Goal: Check status: Check status

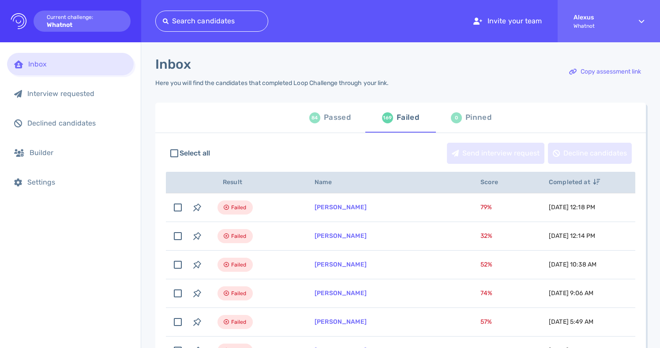
click at [332, 123] on div "Passed" at bounding box center [337, 117] width 27 height 13
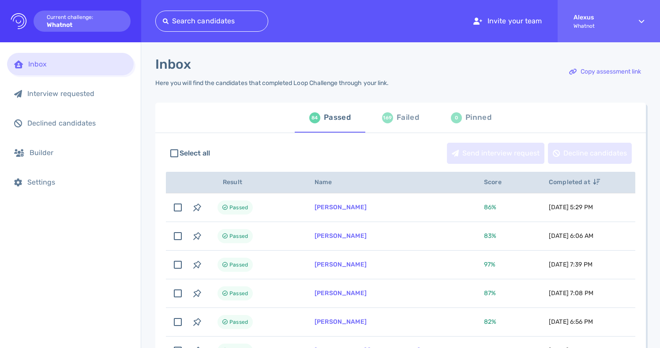
click at [388, 124] on div "169 Failed" at bounding box center [400, 117] width 37 height 25
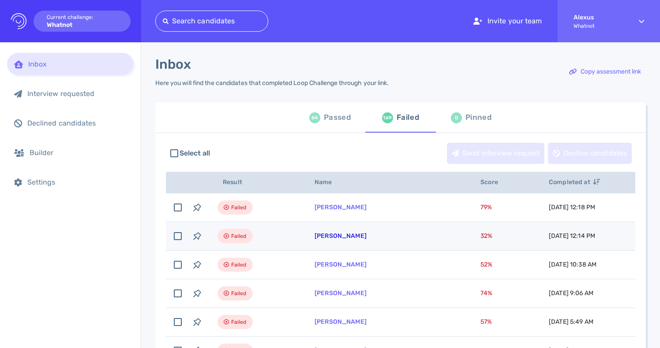
click at [336, 238] on link "[PERSON_NAME]" at bounding box center [340, 235] width 52 height 7
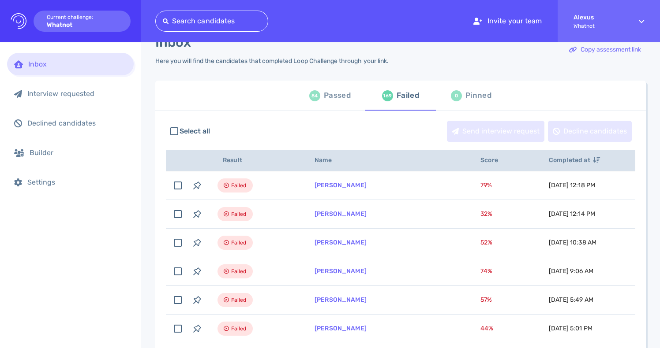
scroll to position [17, 0]
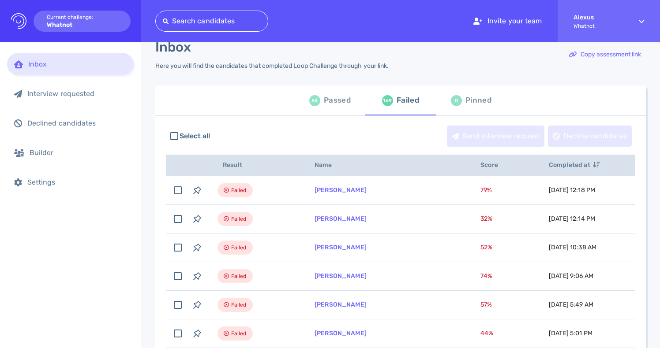
click at [333, 101] on div "Passed" at bounding box center [337, 100] width 27 height 13
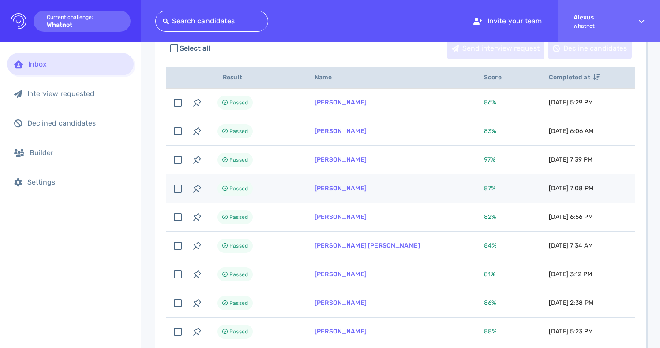
scroll to position [99, 0]
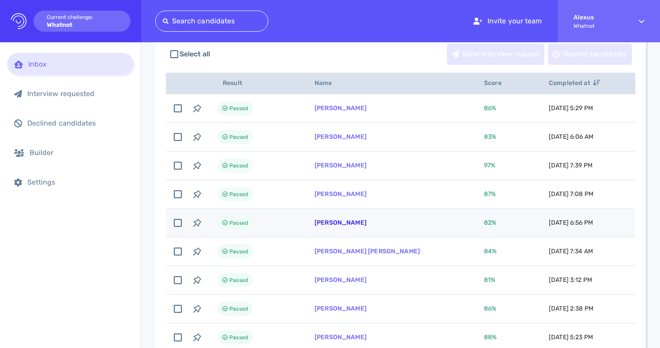
click at [338, 223] on link "[PERSON_NAME]" at bounding box center [340, 222] width 52 height 7
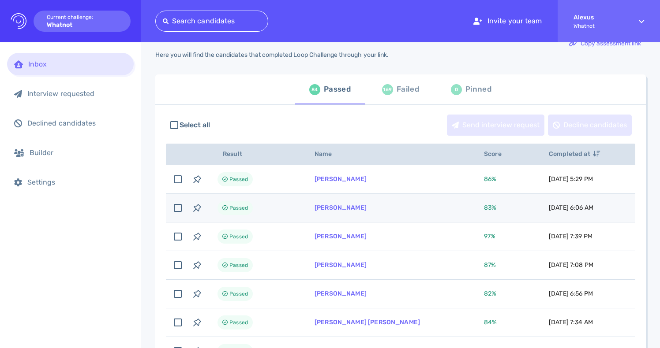
scroll to position [0, 0]
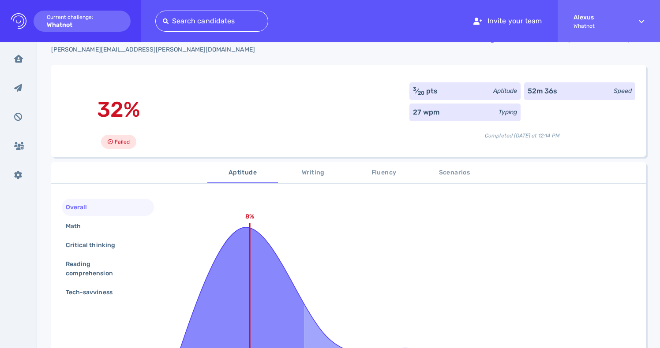
scroll to position [48, 0]
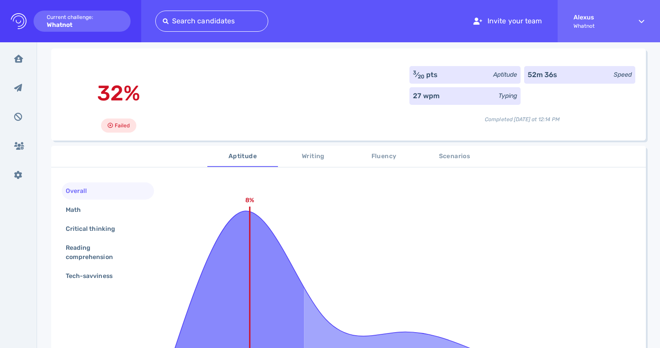
click at [395, 158] on span "Fluency" at bounding box center [384, 156] width 60 height 11
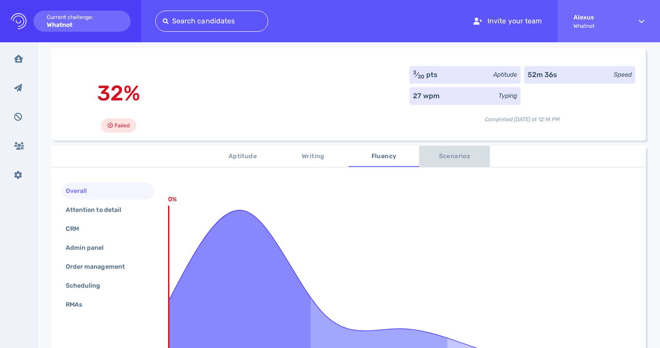
click at [435, 161] on span "Scenarios" at bounding box center [454, 156] width 60 height 11
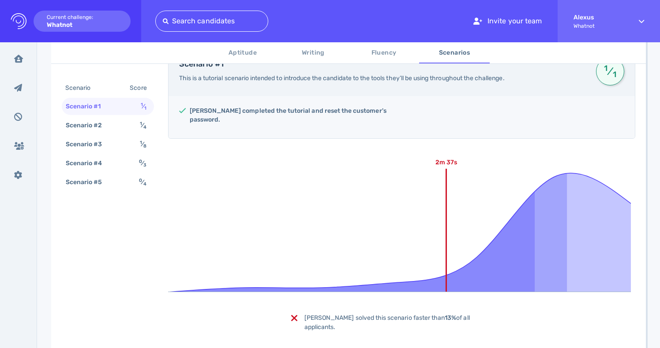
scroll to position [181, 0]
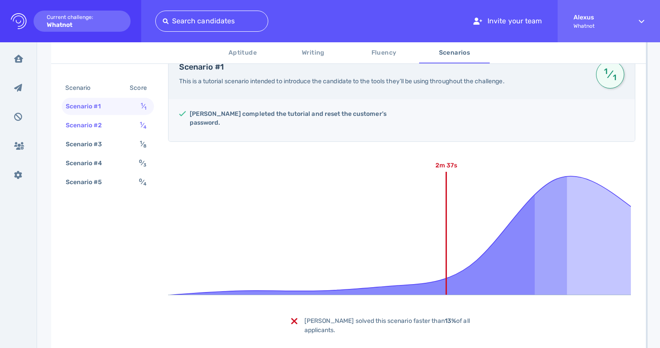
click at [137, 120] on div "Scenario #2 1 ⁄ 4" at bounding box center [108, 125] width 92 height 17
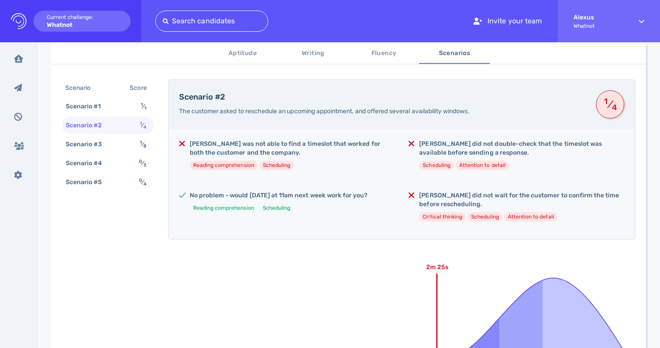
scroll to position [140, 0]
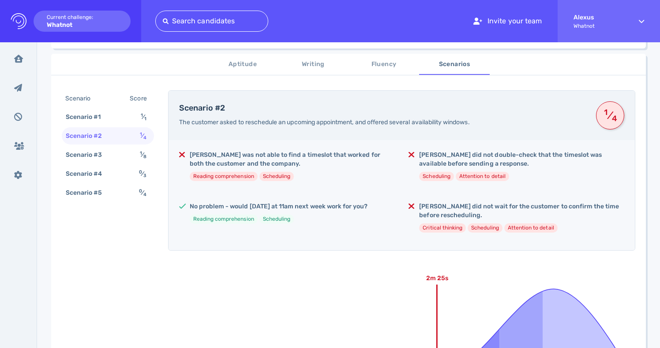
click at [316, 70] on span "Writing" at bounding box center [313, 64] width 60 height 11
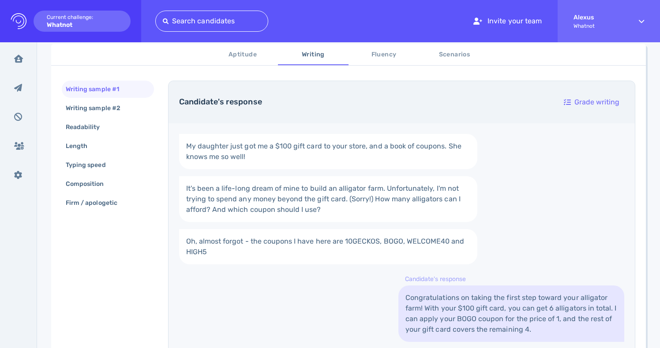
scroll to position [135, 0]
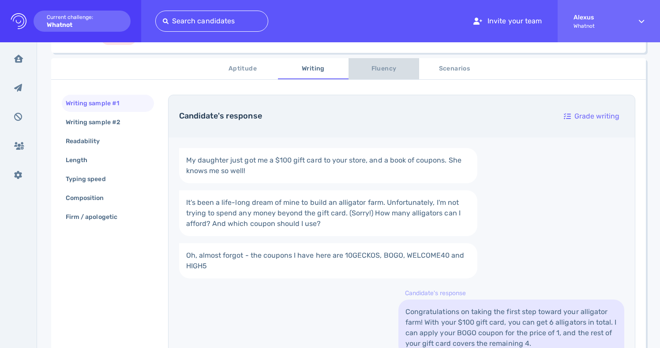
click at [380, 68] on span "Fluency" at bounding box center [384, 68] width 60 height 11
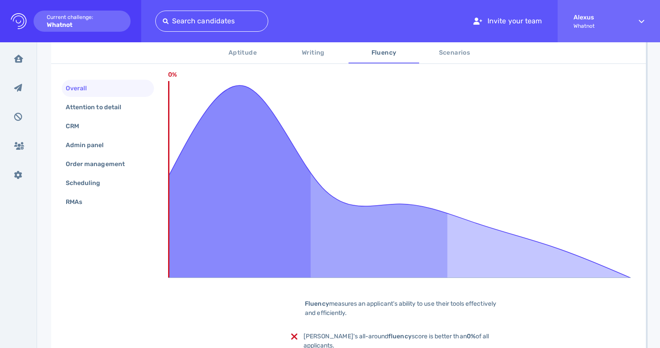
scroll to position [168, 0]
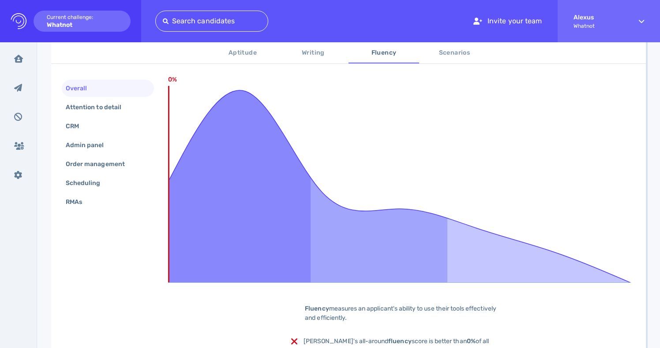
click at [247, 53] on span "Aptitude" at bounding box center [243, 53] width 60 height 11
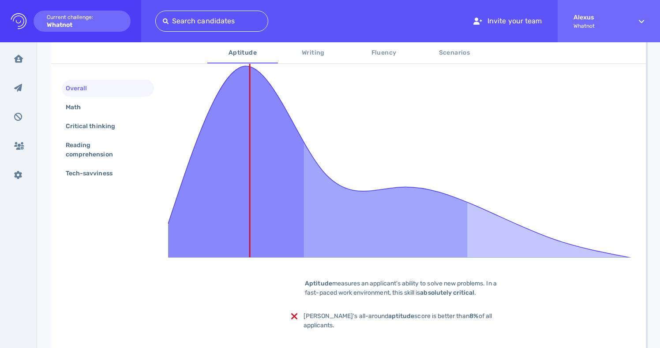
scroll to position [187, 0]
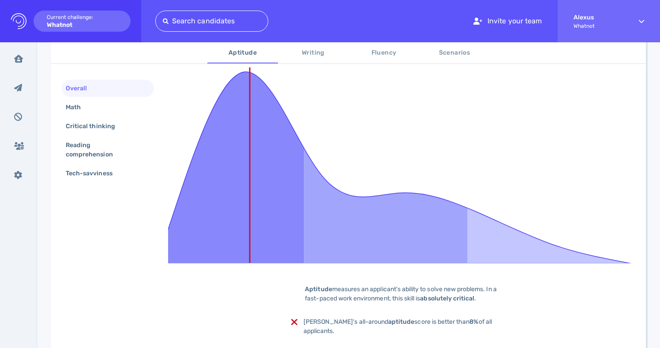
click at [309, 57] on span "Writing" at bounding box center [313, 53] width 60 height 11
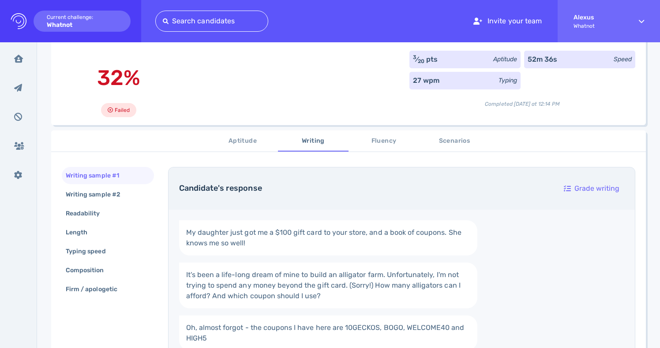
scroll to position [0, 0]
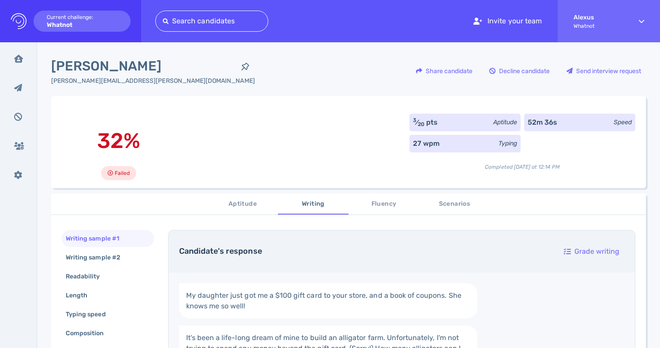
click at [374, 206] on span "Fluency" at bounding box center [384, 204] width 60 height 11
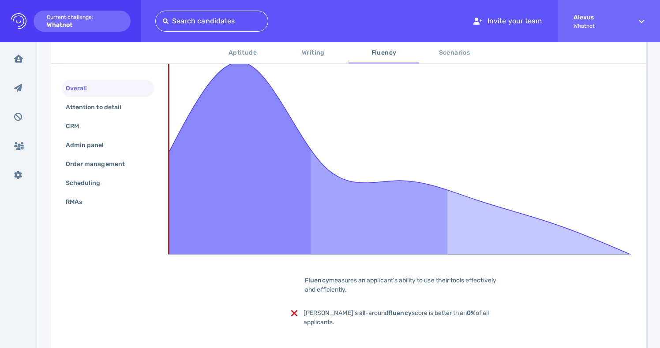
scroll to position [194, 0]
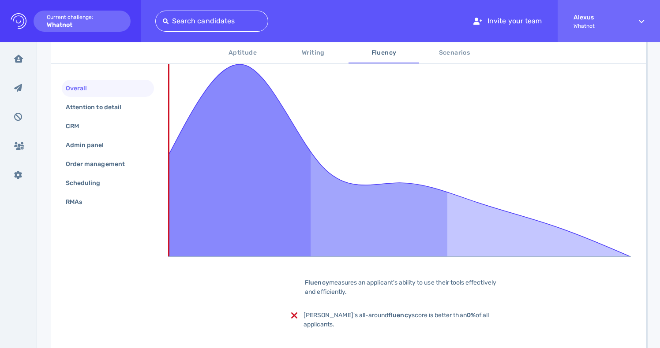
click at [458, 49] on span "Scenarios" at bounding box center [454, 53] width 60 height 11
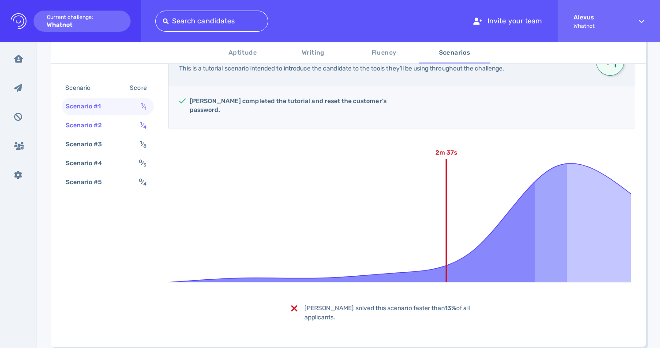
click at [142, 123] on span "1 ⁄ 4" at bounding box center [143, 125] width 6 height 7
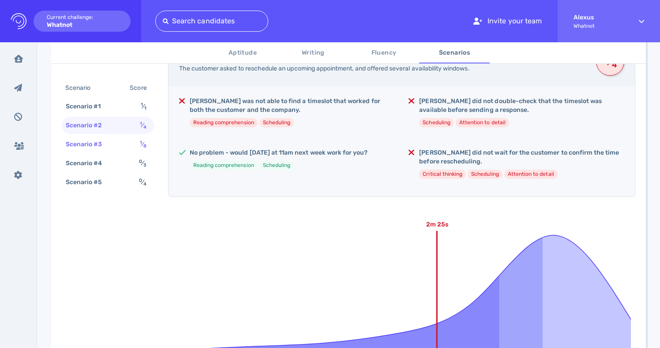
click at [137, 144] on div "Scenario #3 1 ⁄ 8" at bounding box center [108, 144] width 92 height 17
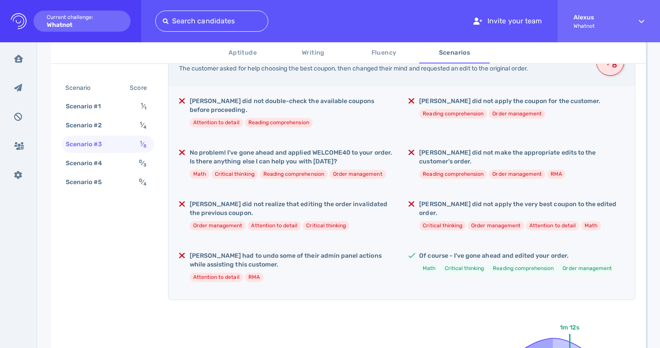
scroll to position [187, 0]
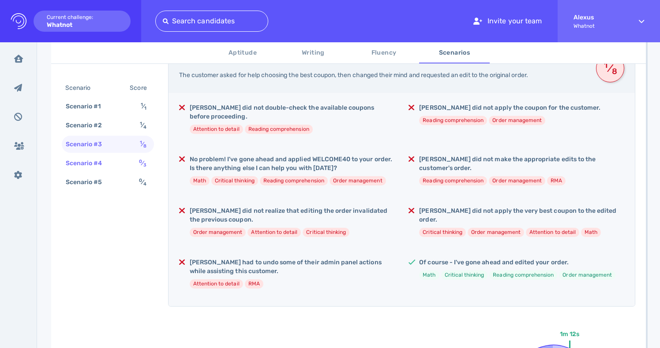
click at [140, 167] on div "0 ⁄ 3" at bounding box center [144, 163] width 14 height 13
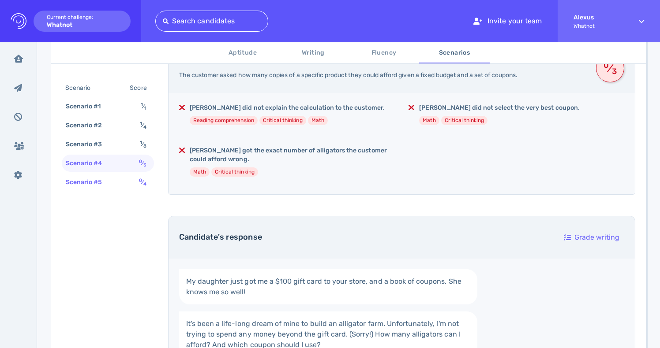
click at [134, 174] on div "Scenario #5 0 ⁄ 4" at bounding box center [108, 182] width 92 height 17
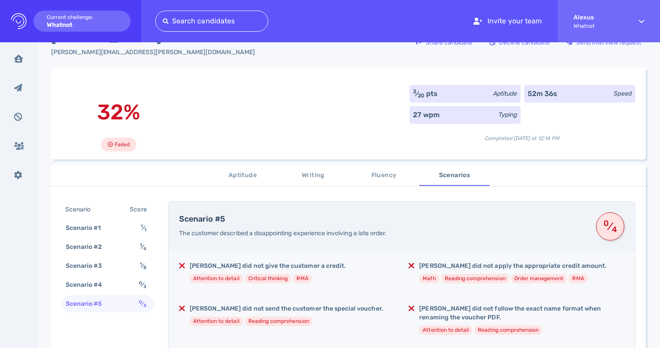
scroll to position [0, 0]
